Goal: Task Accomplishment & Management: Complete application form

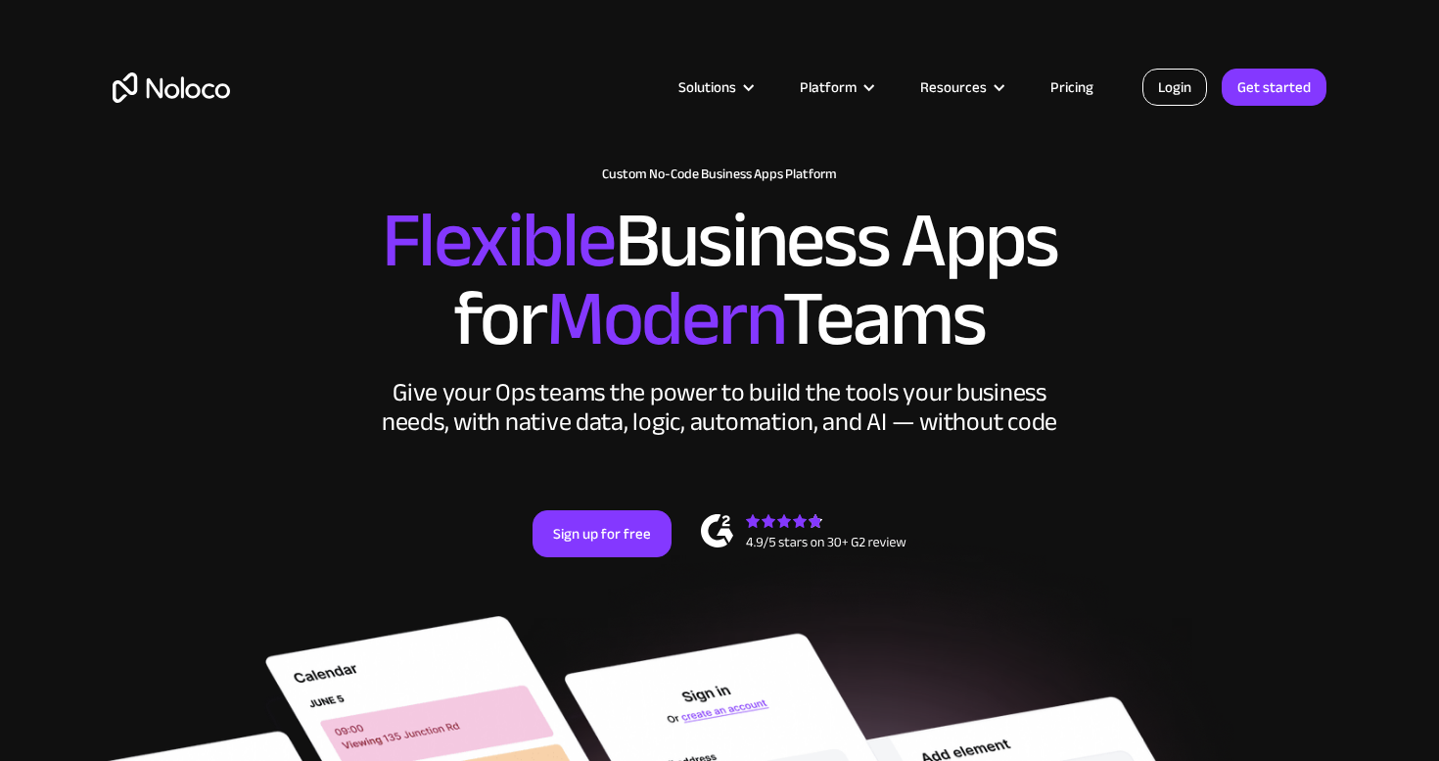
click at [1169, 84] on link "Login" at bounding box center [1174, 87] width 65 height 37
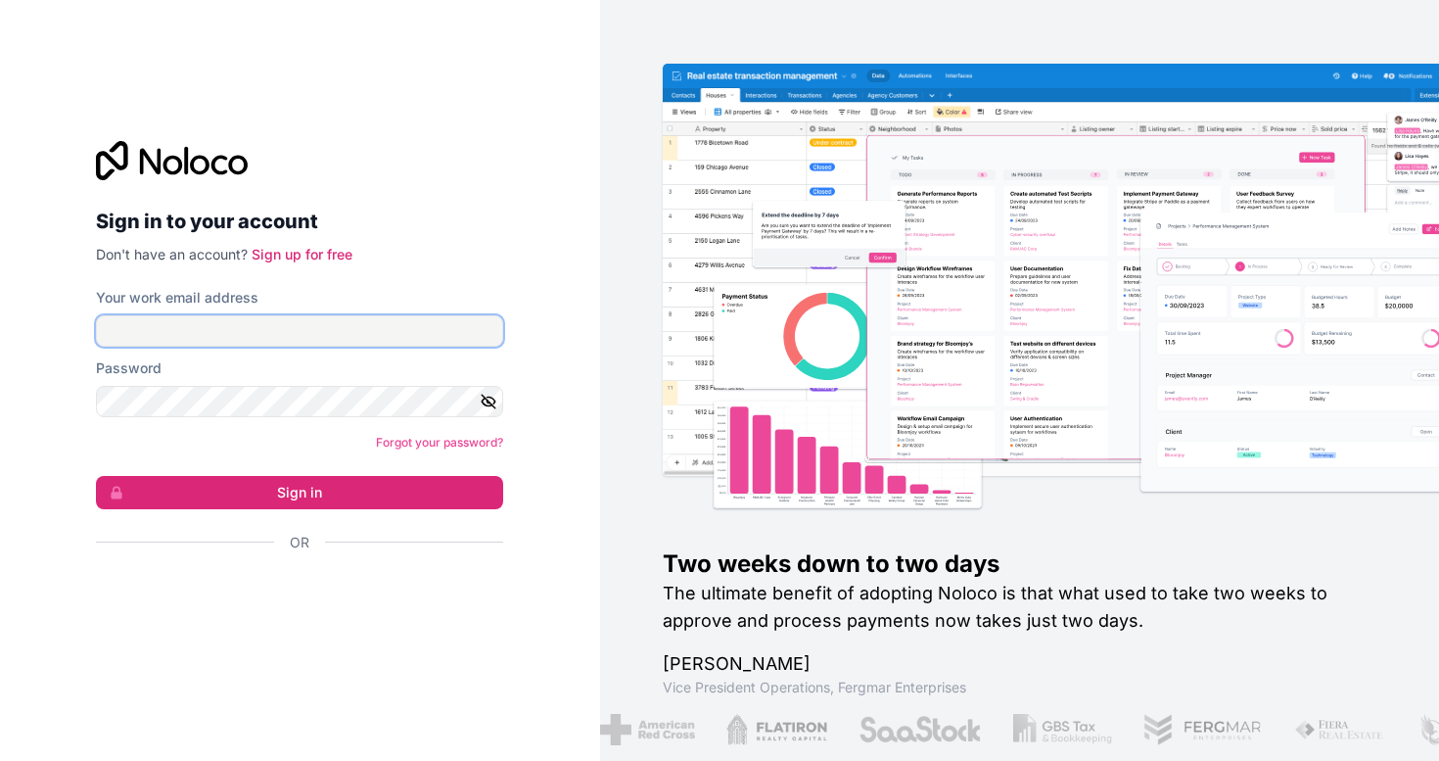
click at [249, 332] on input "Your work email address" at bounding box center [299, 330] width 407 height 31
type input "[EMAIL_ADDRESS][DOMAIN_NAME]"
click at [96, 476] on button "Sign in" at bounding box center [299, 492] width 407 height 33
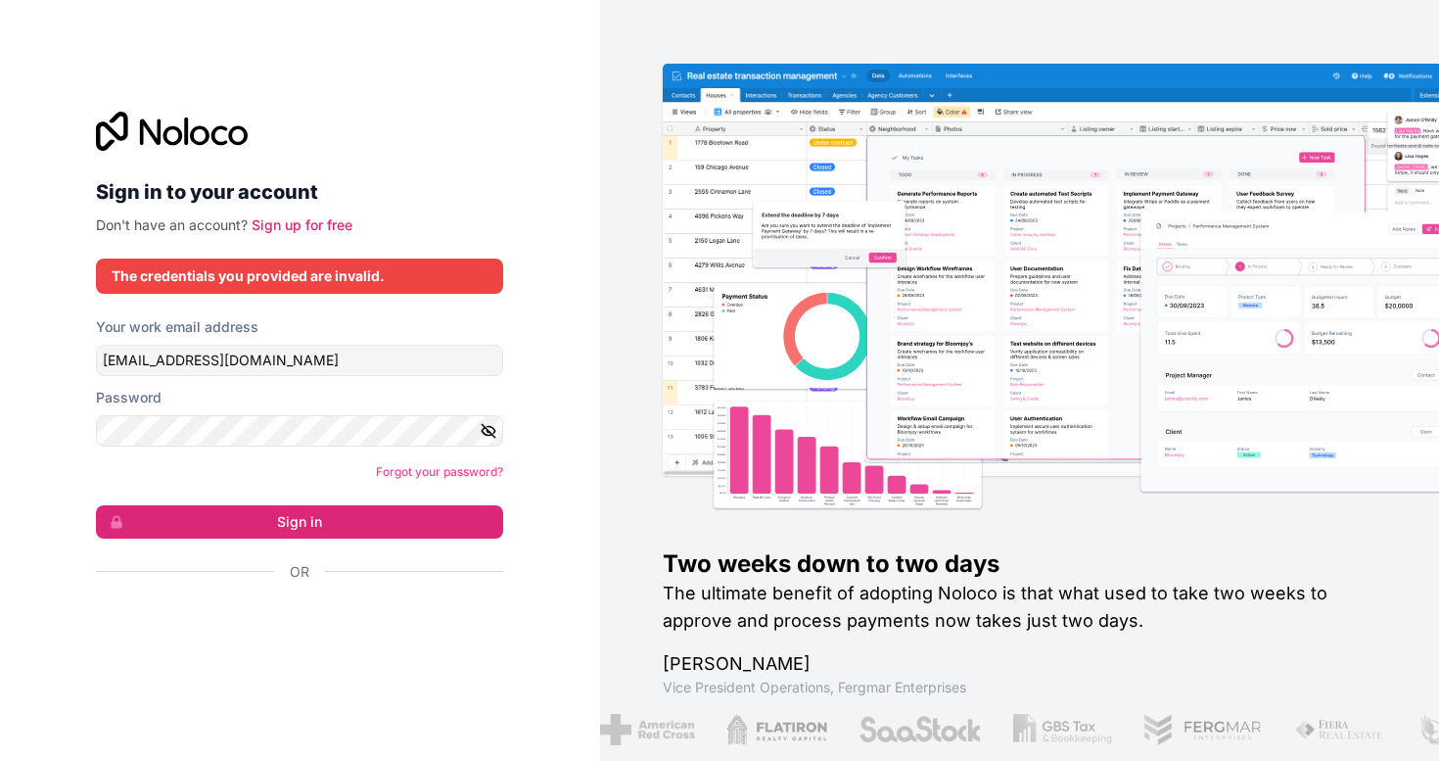
click at [488, 422] on icon "button" at bounding box center [489, 431] width 18 height 18
click at [315, 521] on button "Sign in" at bounding box center [299, 521] width 407 height 33
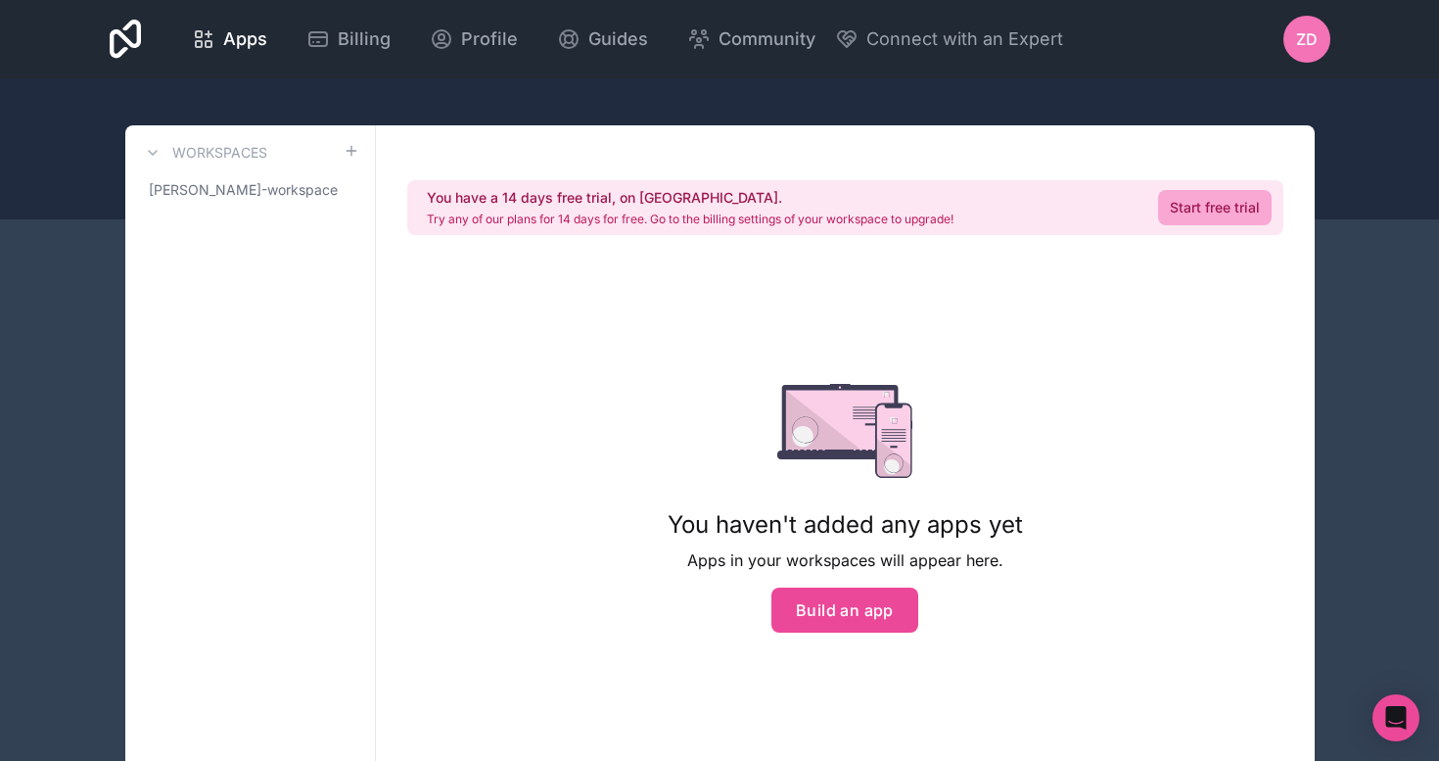
click at [646, 277] on div "You haven't added any apps yet Apps in your workspaces will appear here. Build …" at bounding box center [845, 507] width 418 height 499
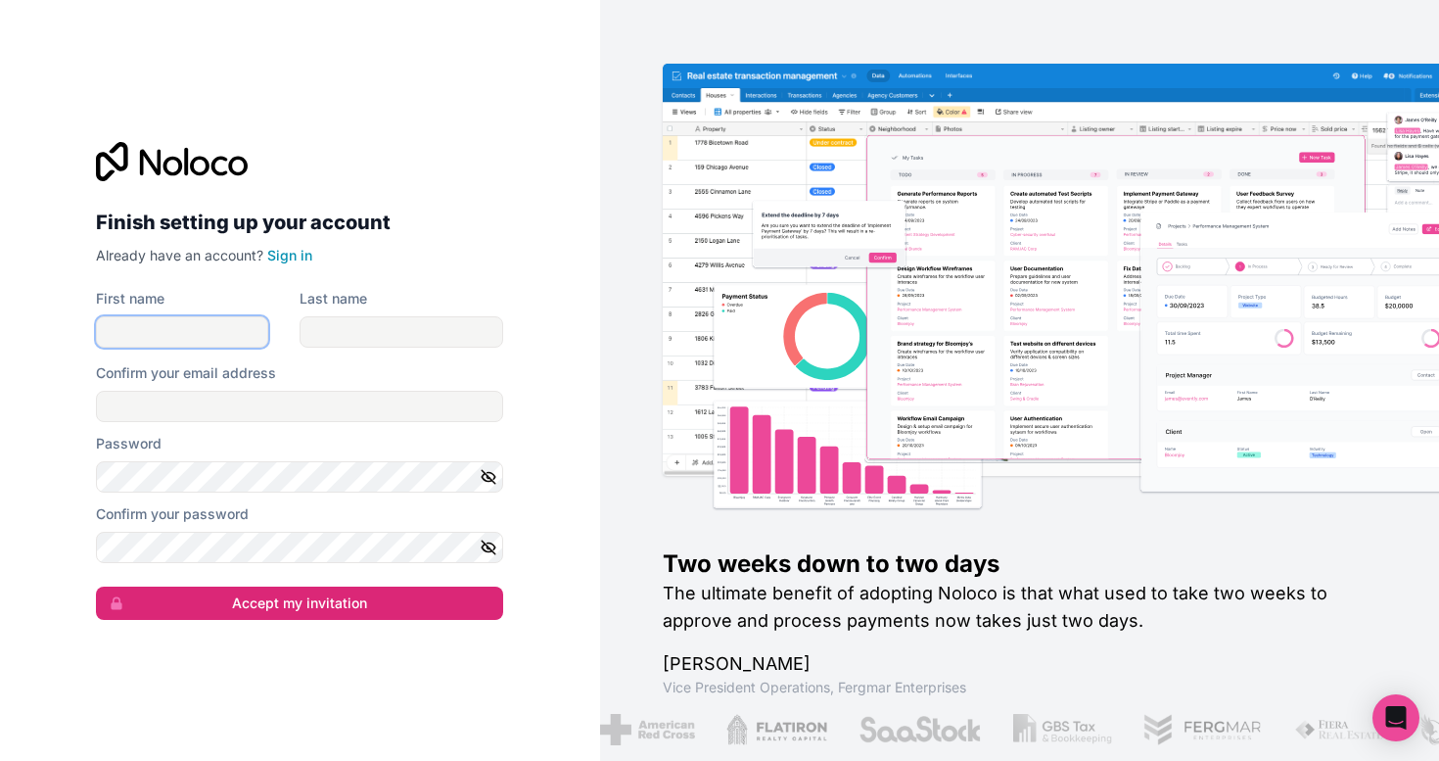
click at [146, 327] on input "First name" at bounding box center [182, 331] width 172 height 31
click at [276, 258] on link "Sign in" at bounding box center [289, 255] width 45 height 17
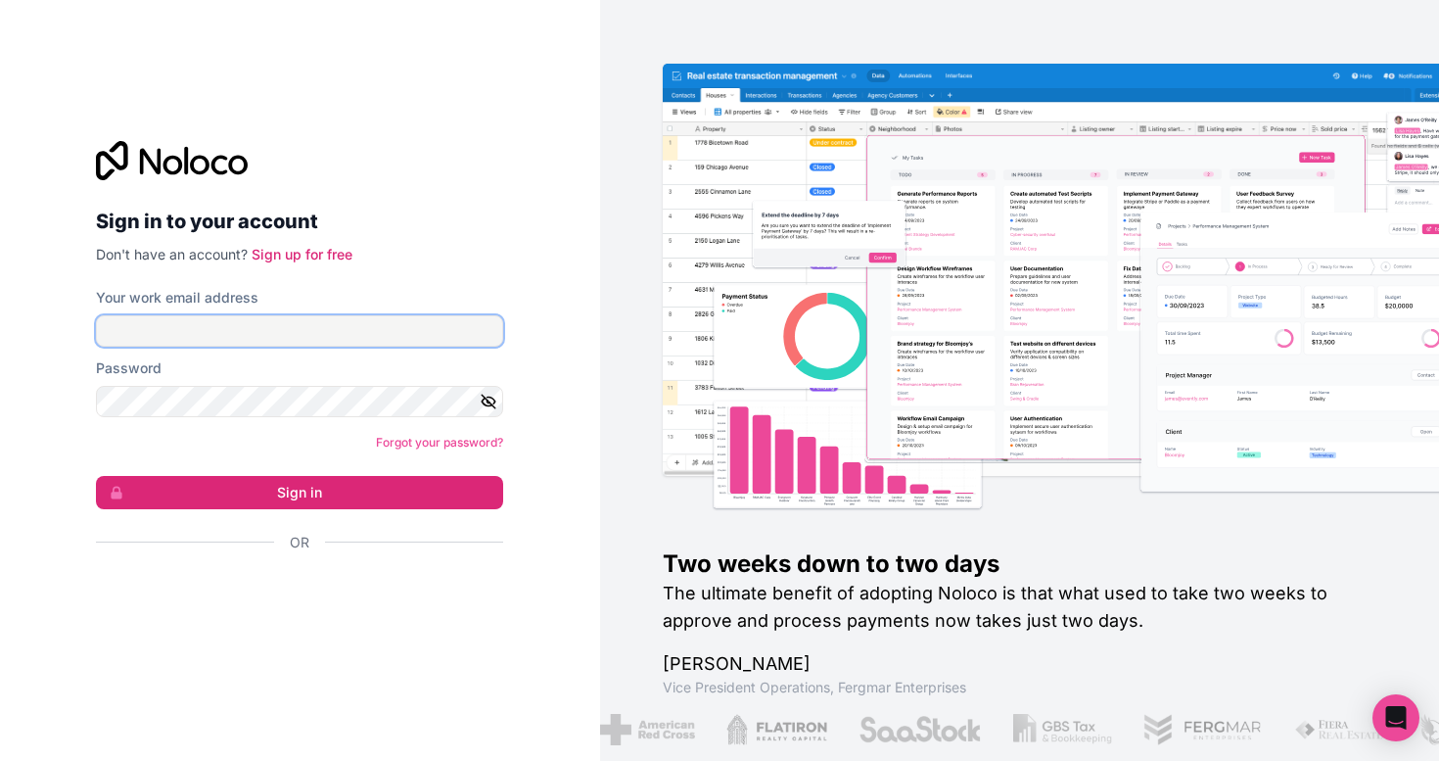
click at [227, 337] on input "Your work email address" at bounding box center [299, 330] width 407 height 31
type input "[EMAIL_ADDRESS][DOMAIN_NAME]"
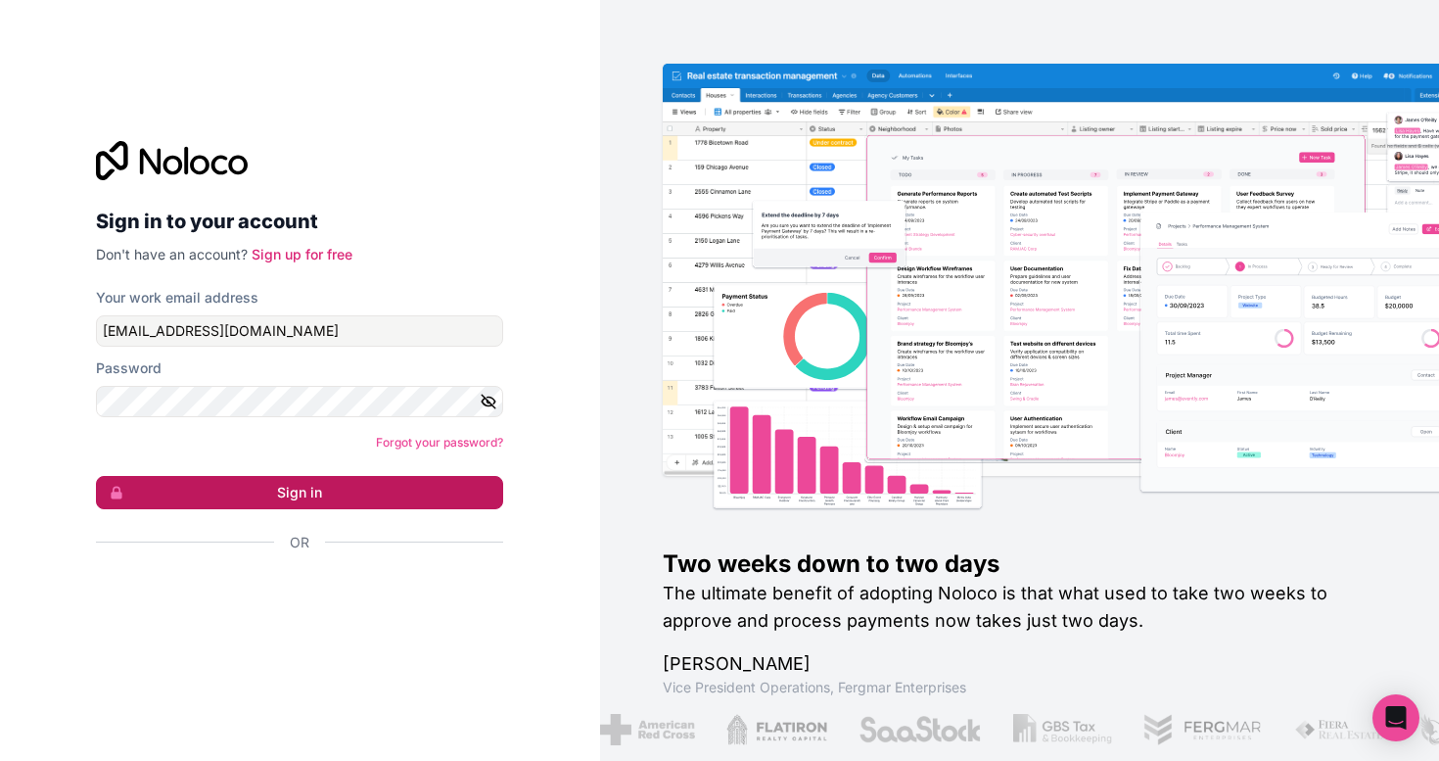
click at [310, 494] on button "Sign in" at bounding box center [299, 492] width 407 height 33
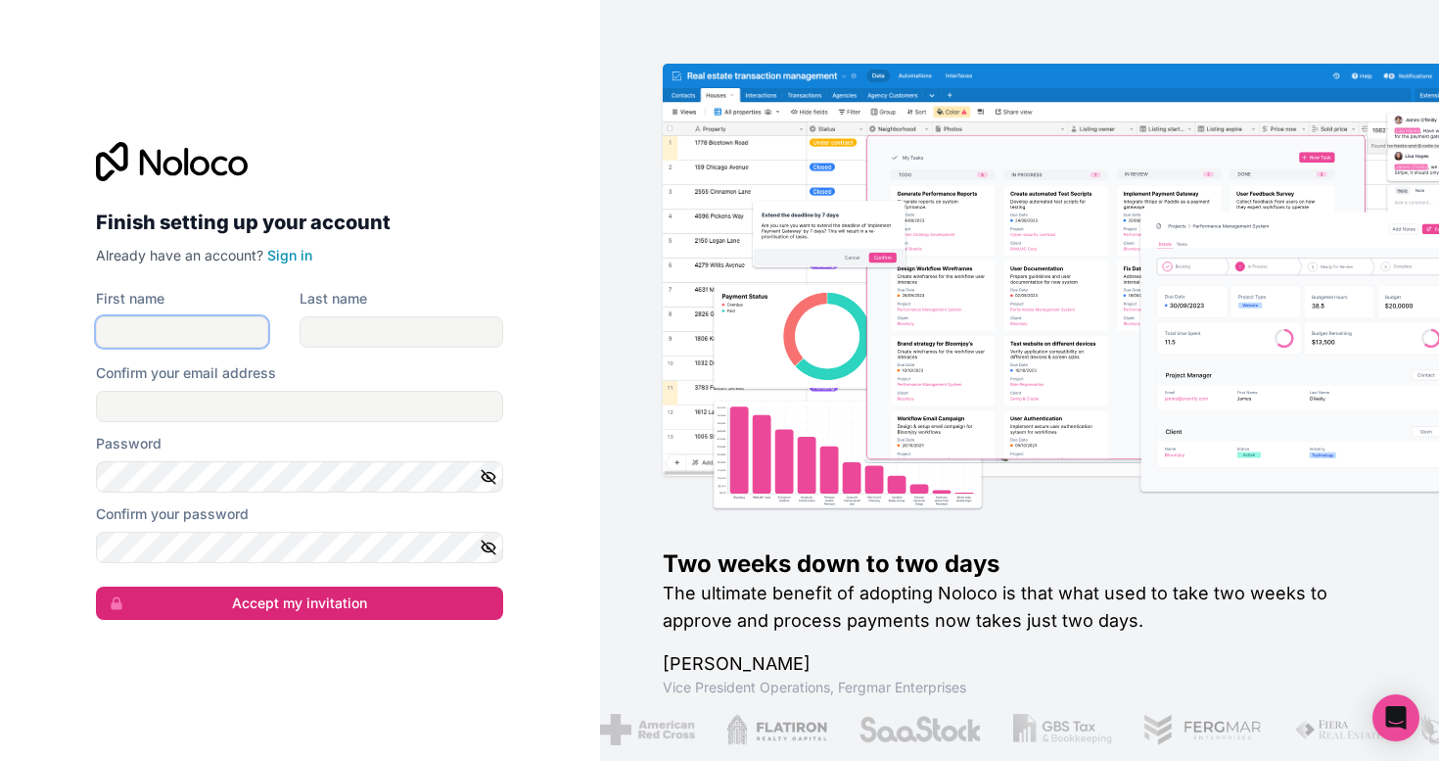
click at [145, 329] on input "First name" at bounding box center [182, 331] width 172 height 31
type input "Zach"
type input "Darrington"
type input "[EMAIL_ADDRESS][DOMAIN_NAME]"
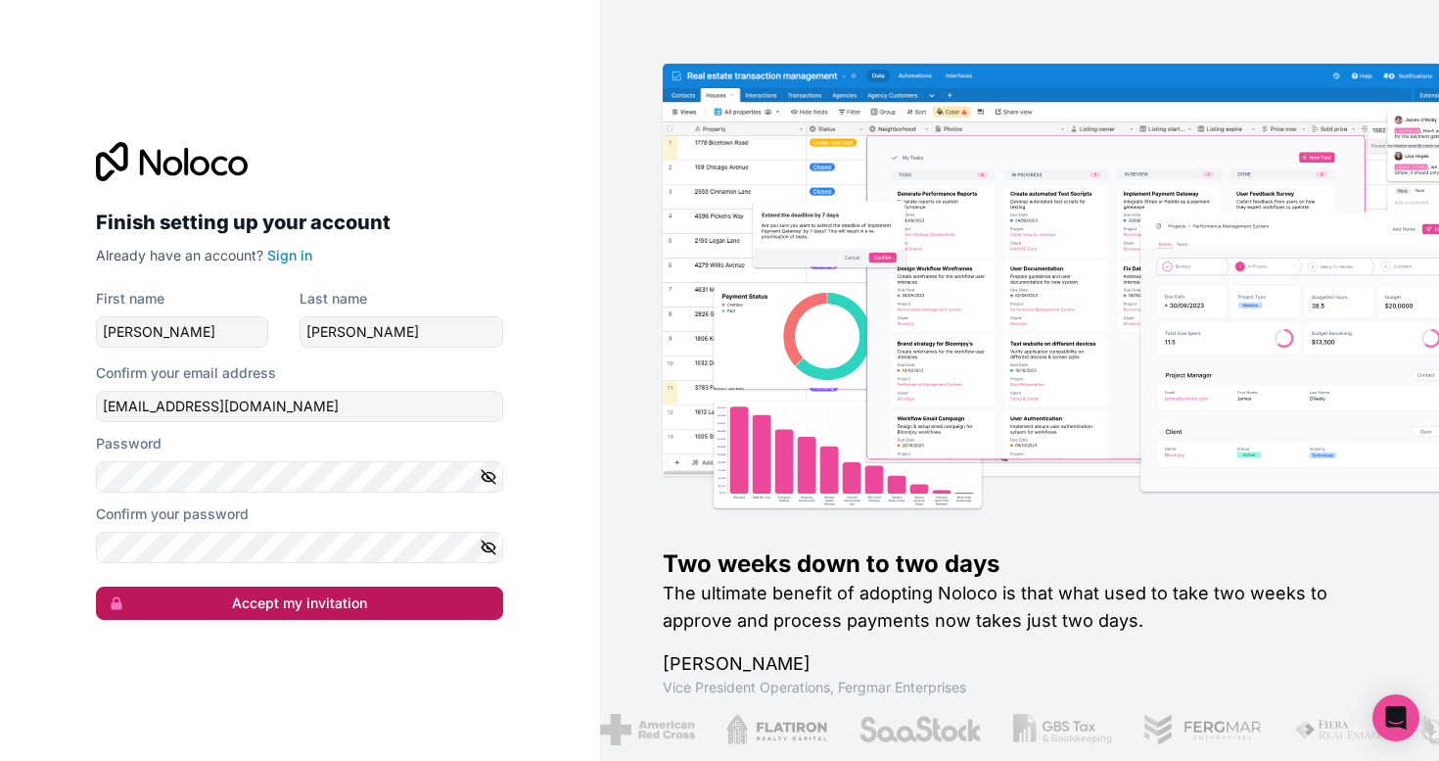
click at [286, 599] on button "Accept my invitation" at bounding box center [299, 602] width 407 height 33
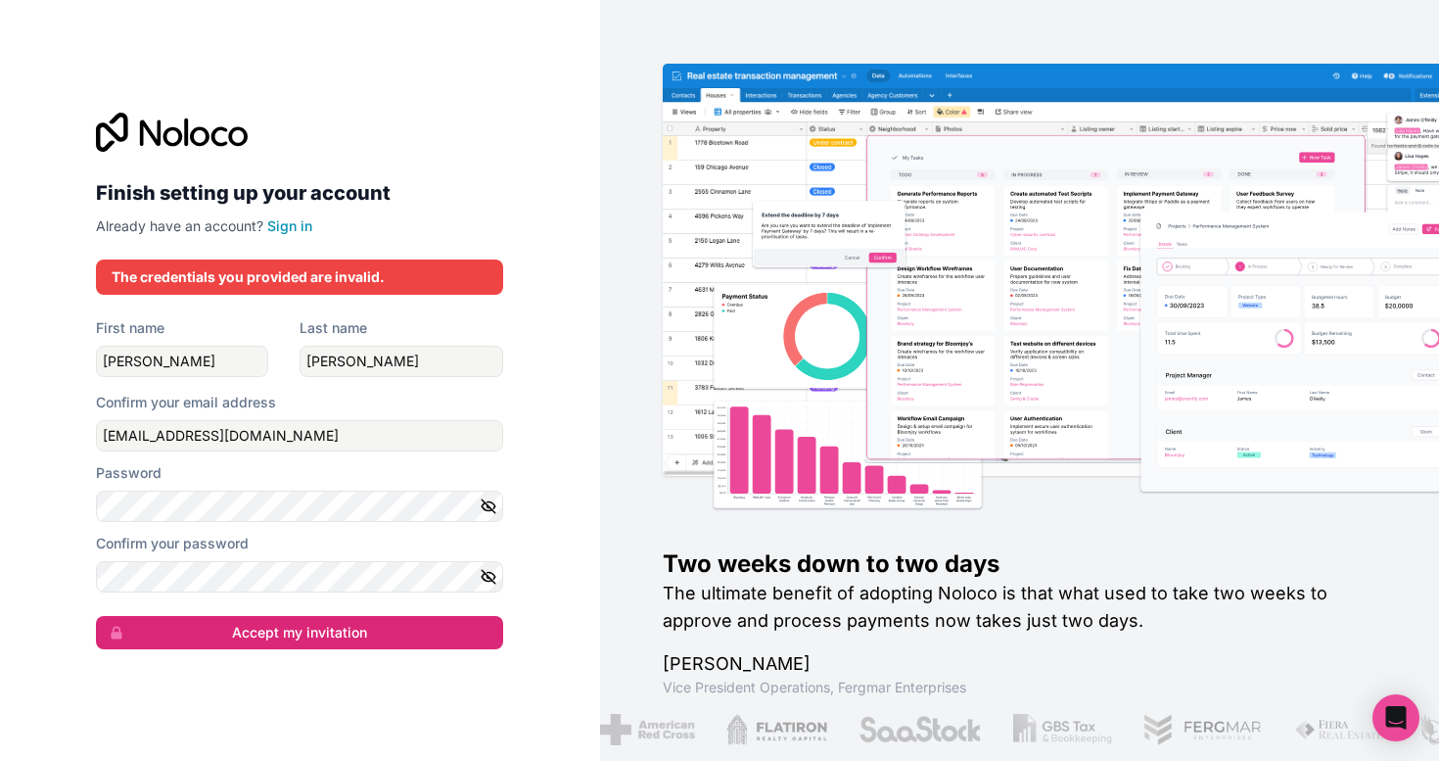
click at [491, 505] on icon "button" at bounding box center [489, 506] width 18 height 18
click at [488, 578] on icon "button" at bounding box center [488, 576] width 3 height 3
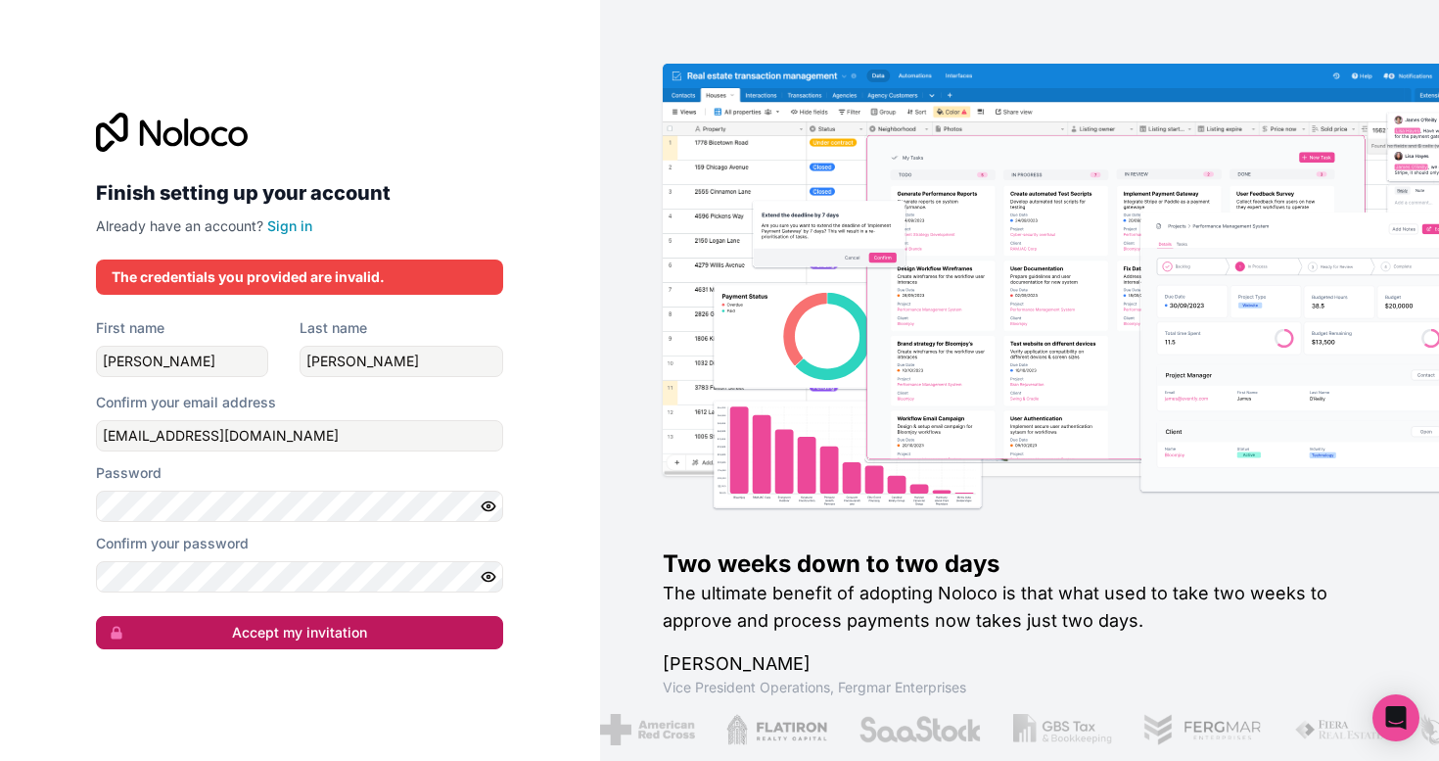
click at [268, 632] on button "Accept my invitation" at bounding box center [299, 632] width 407 height 33
